Goal: Task Accomplishment & Management: Use online tool/utility

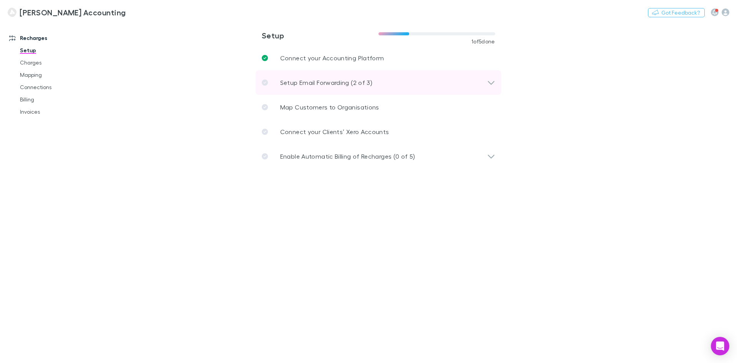
click at [490, 80] on icon at bounding box center [491, 82] width 8 height 9
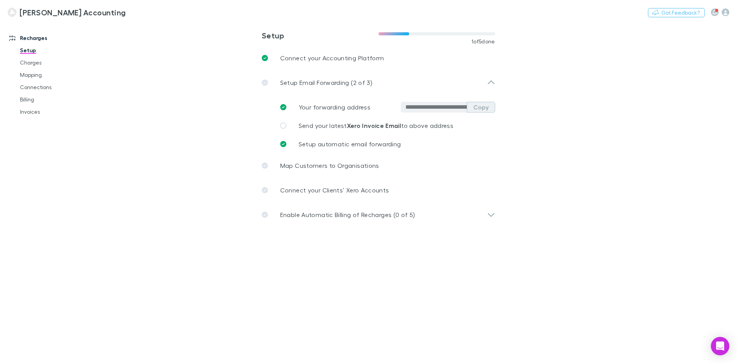
click at [482, 106] on button "Copy" at bounding box center [481, 107] width 28 height 11
